Goal: Check status: Check status

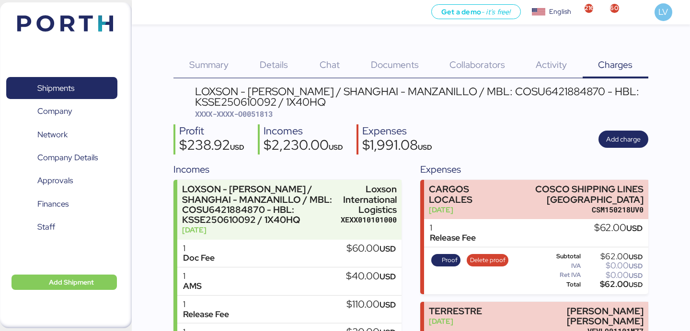
click at [75, 21] on img at bounding box center [65, 23] width 96 height 16
